Goal: Find specific page/section: Locate a particular part of the current website

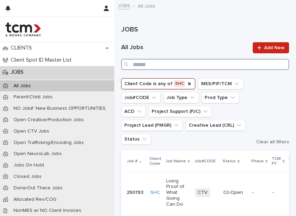
click at [191, 64] on input "Search" at bounding box center [205, 64] width 168 height 11
type input "*****"
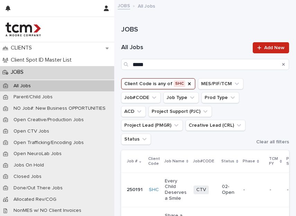
click at [171, 188] on p "Every Child Deserves a Smile" at bounding box center [176, 189] width 23 height 23
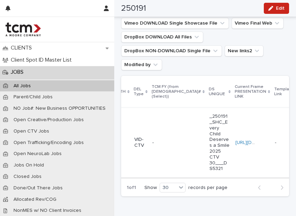
scroll to position [0, 145]
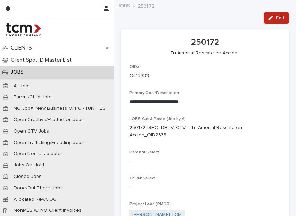
click at [126, 3] on link "JOBS" at bounding box center [124, 5] width 12 height 8
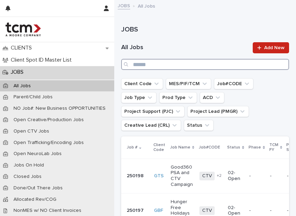
click at [227, 62] on input "Search" at bounding box center [205, 64] width 168 height 11
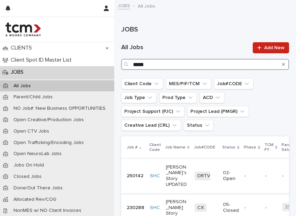
type input "*****"
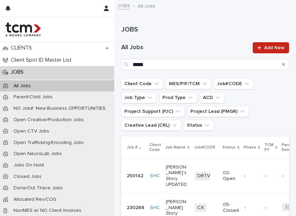
click at [169, 164] on p "Chloe's Story UPDATED" at bounding box center [177, 175] width 23 height 23
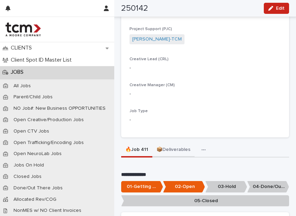
click at [173, 143] on button "📦Deliverables" at bounding box center [173, 150] width 42 height 15
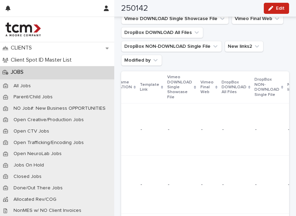
scroll to position [0, 278]
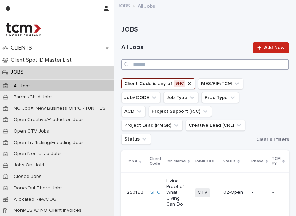
click at [186, 65] on input "Search" at bounding box center [205, 64] width 168 height 11
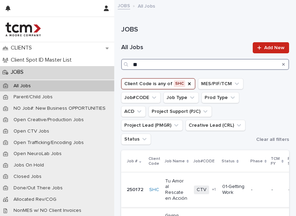
type input "**"
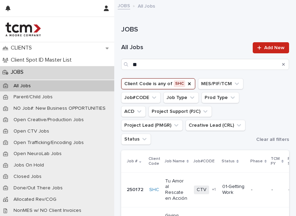
click at [170, 192] on p "Tu Amor al Rescate en Acción" at bounding box center [176, 189] width 23 height 23
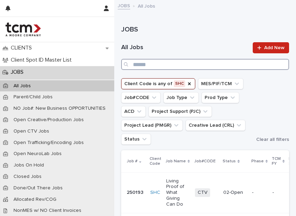
click at [219, 66] on input "Search" at bounding box center [205, 64] width 168 height 11
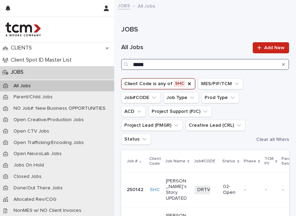
type input "*****"
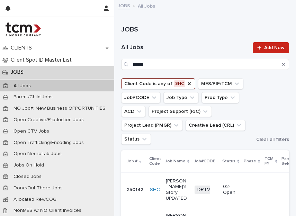
drag, startPoint x: 219, startPoint y: 66, endPoint x: 173, endPoint y: 180, distance: 123.6
click at [173, 180] on p "[PERSON_NAME]'s Story UPDATED" at bounding box center [177, 189] width 23 height 23
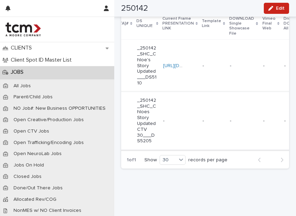
scroll to position [0, 39]
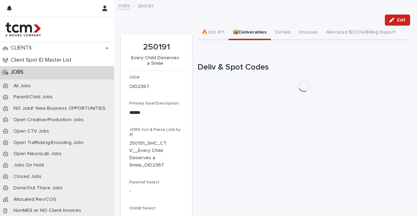
click at [248, 32] on button "📦Deliverables" at bounding box center [250, 33] width 42 height 15
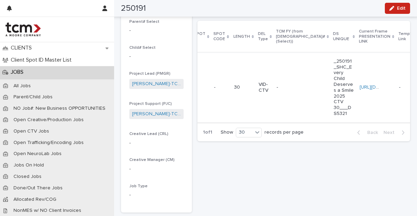
scroll to position [0, 97]
click at [355, 91] on td "[URL][DOMAIN_NAME]" at bounding box center [374, 88] width 39 height 70
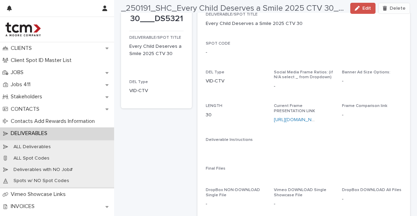
scroll to position [79, 0]
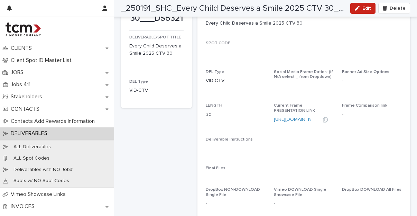
click at [310, 116] on div "[URL][DOMAIN_NAME]" at bounding box center [295, 119] width 43 height 7
click at [307, 117] on link "[URL][DOMAIN_NAME]" at bounding box center [298, 119] width 49 height 5
click at [324, 117] on icon "button" at bounding box center [325, 119] width 5 height 5
